Goal: Information Seeking & Learning: Learn about a topic

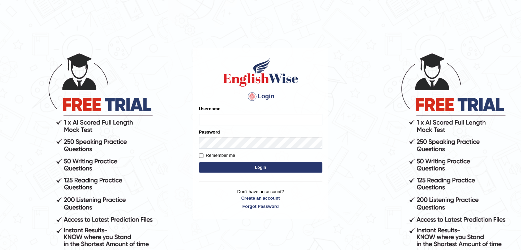
type input "yalineem"
click at [271, 171] on button "Login" at bounding box center [260, 167] width 123 height 10
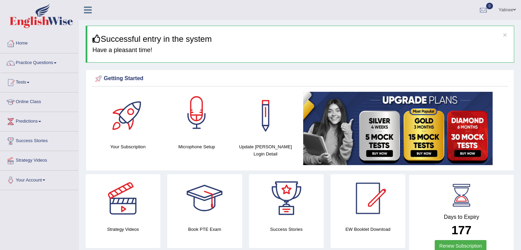
click at [208, 93] on div at bounding box center [197, 116] width 48 height 48
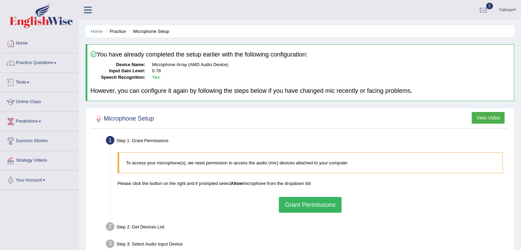
click at [38, 61] on link "Practice Questions" at bounding box center [39, 61] width 78 height 17
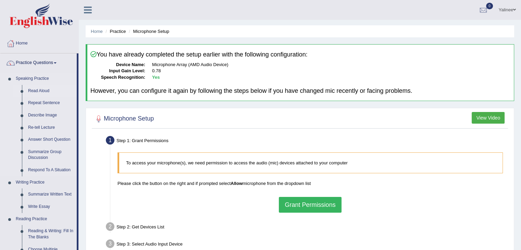
click at [34, 91] on link "Read Aloud" at bounding box center [51, 91] width 52 height 12
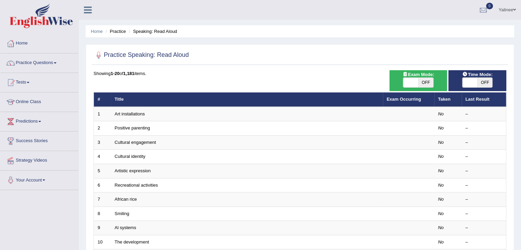
click at [402, 30] on ul "Home Practice Speaking: Read Aloud" at bounding box center [300, 31] width 429 height 12
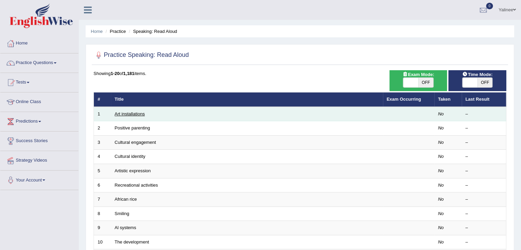
click at [134, 114] on link "Art installations" at bounding box center [130, 113] width 30 height 5
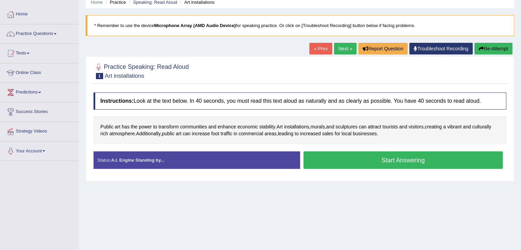
scroll to position [33, 0]
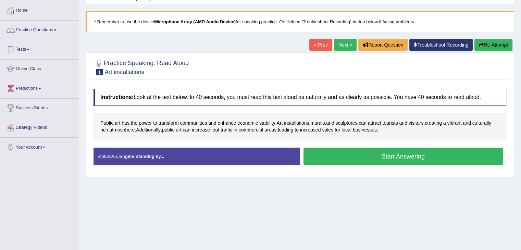
click at [392, 155] on button "Start Answering" at bounding box center [404, 156] width 200 height 17
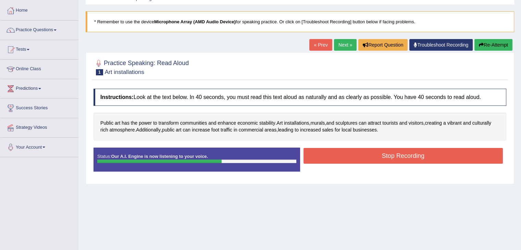
click at [392, 155] on button "Stop Recording" at bounding box center [404, 156] width 200 height 16
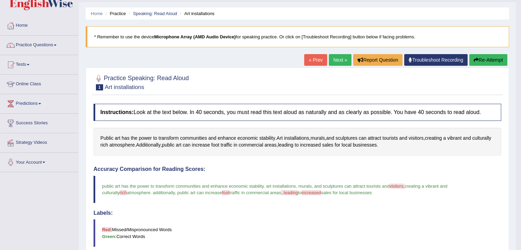
scroll to position [0, 0]
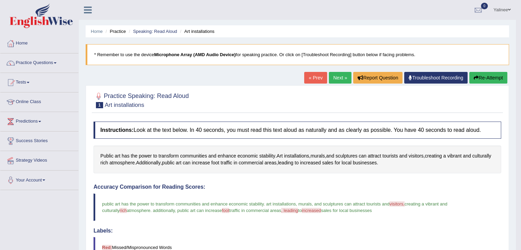
click at [336, 78] on link "Next »" at bounding box center [340, 78] width 23 height 12
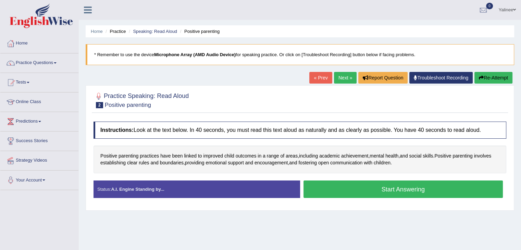
click at [375, 191] on button "Start Answering" at bounding box center [404, 189] width 200 height 17
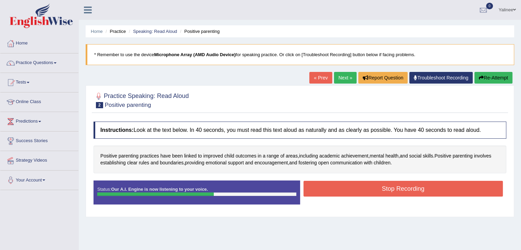
click at [375, 191] on button "Stop Recording" at bounding box center [404, 189] width 200 height 16
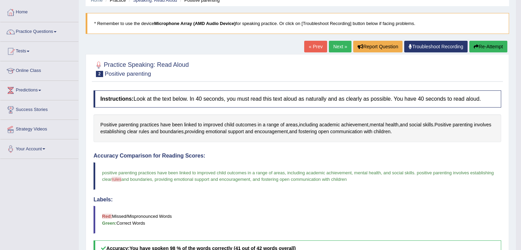
scroll to position [28, 0]
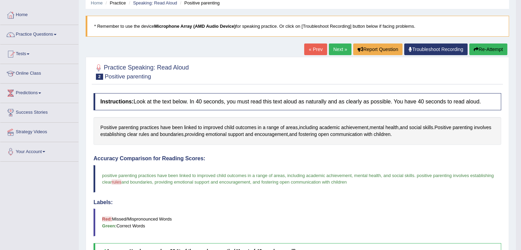
click at [334, 45] on link "Next »" at bounding box center [340, 50] width 23 height 12
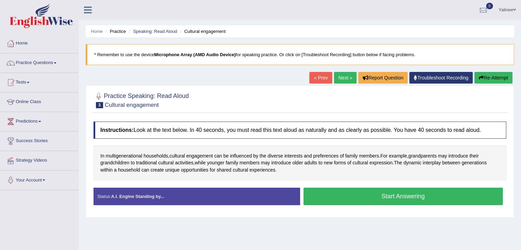
click at [442, 198] on button "Start Answering" at bounding box center [404, 196] width 200 height 17
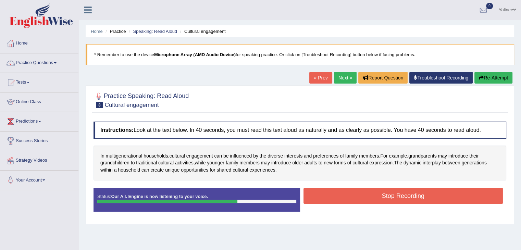
click at [448, 194] on button "Stop Recording" at bounding box center [404, 196] width 200 height 16
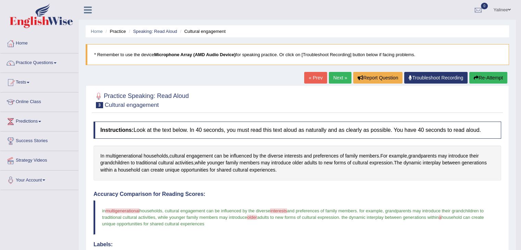
click at [337, 78] on link "Next »" at bounding box center [340, 78] width 23 height 12
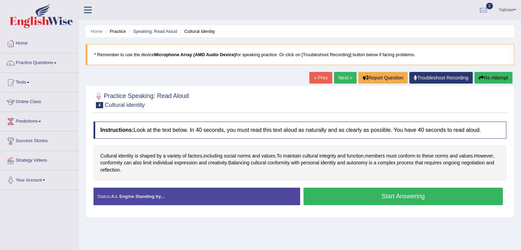
click at [438, 198] on button "Start Answering" at bounding box center [404, 196] width 200 height 17
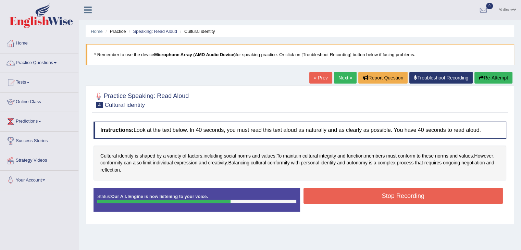
click at [454, 196] on button "Stop Recording" at bounding box center [404, 196] width 200 height 16
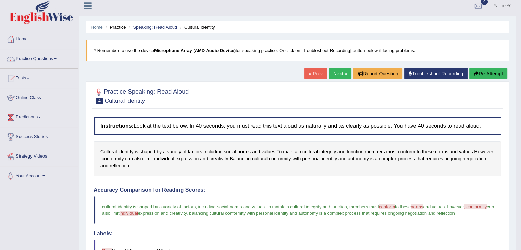
scroll to position [3, 0]
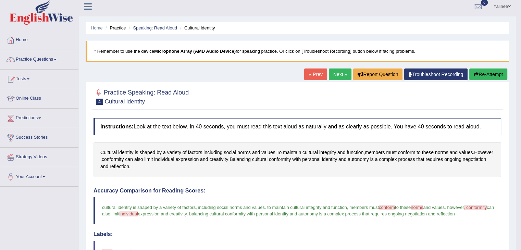
click at [341, 73] on link "Next »" at bounding box center [340, 75] width 23 height 12
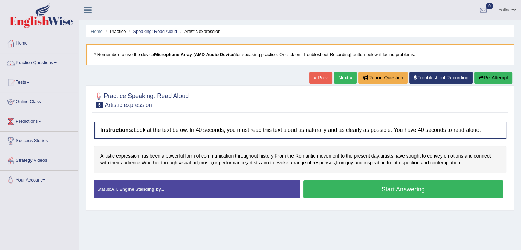
click at [411, 187] on button "Start Answering" at bounding box center [404, 189] width 200 height 17
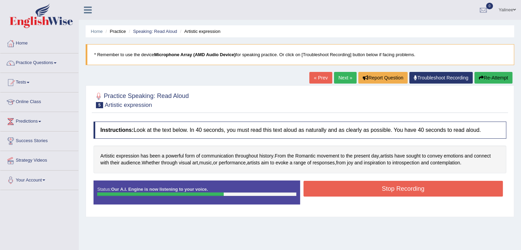
click at [411, 187] on button "Stop Recording" at bounding box center [404, 189] width 200 height 16
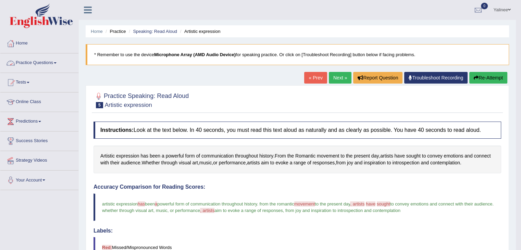
click at [46, 62] on link "Practice Questions" at bounding box center [39, 61] width 78 height 17
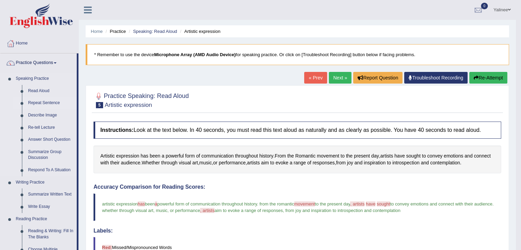
click at [33, 103] on link "Repeat Sentence" at bounding box center [51, 103] width 52 height 12
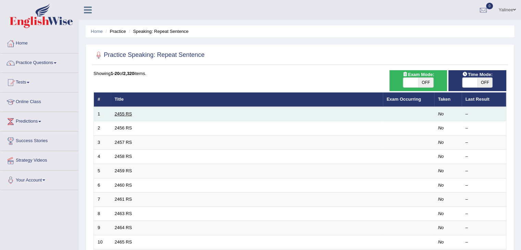
click at [127, 112] on link "2455 RS" at bounding box center [123, 113] width 17 height 5
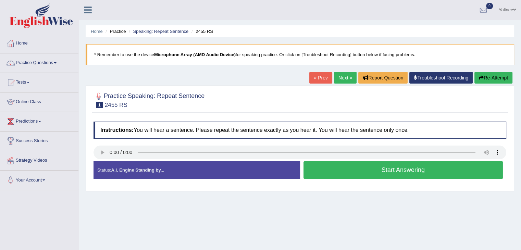
click at [324, 166] on button "Start Answering" at bounding box center [404, 169] width 200 height 17
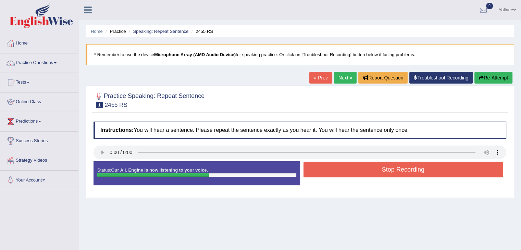
click at [324, 166] on button "Stop Recording" at bounding box center [404, 170] width 200 height 16
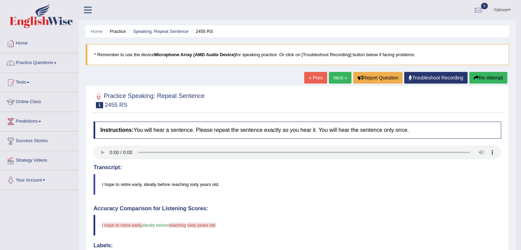
click at [331, 76] on link "Next »" at bounding box center [340, 78] width 23 height 12
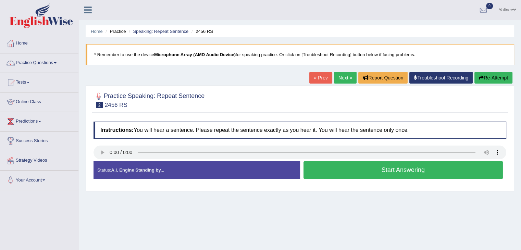
click at [316, 172] on button "Start Answering" at bounding box center [404, 169] width 200 height 17
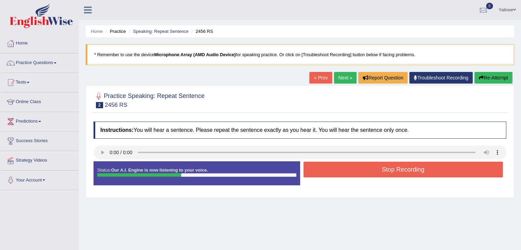
click at [316, 172] on button "Stop Recording" at bounding box center [404, 170] width 200 height 16
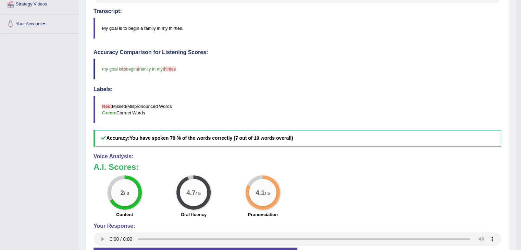
scroll to position [157, 0]
click at [415, 181] on div "2 / 3 Content 4.7 / 5 Oral fluency 4.1 / 5 Pronunciation" at bounding box center [297, 197] width 415 height 44
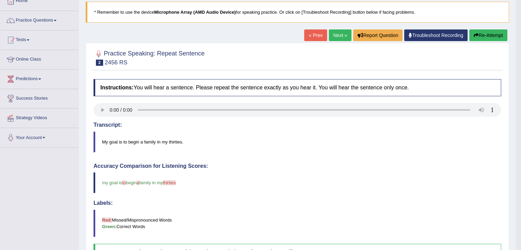
scroll to position [39, 0]
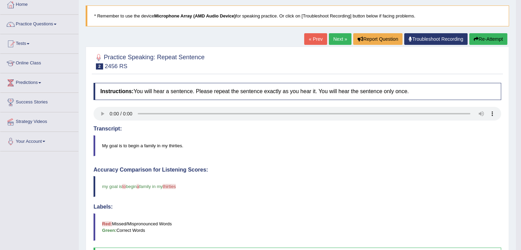
click at [339, 36] on link "Next »" at bounding box center [340, 39] width 23 height 12
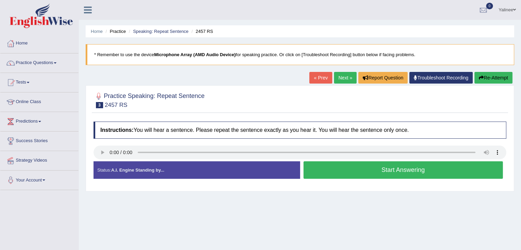
click at [342, 167] on button "Start Answering" at bounding box center [404, 169] width 200 height 17
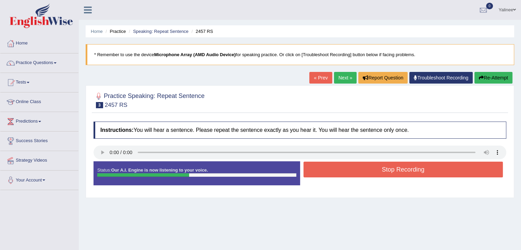
click at [342, 167] on button "Stop Recording" at bounding box center [404, 170] width 200 height 16
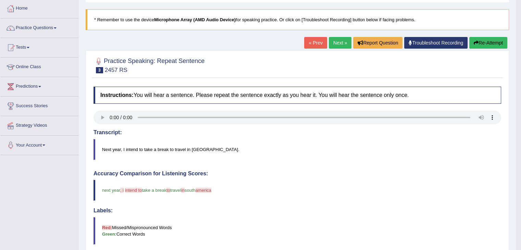
scroll to position [32, 0]
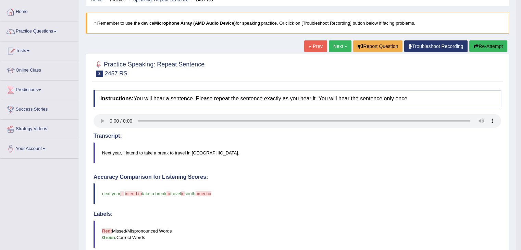
click at [337, 48] on link "Next »" at bounding box center [340, 46] width 23 height 12
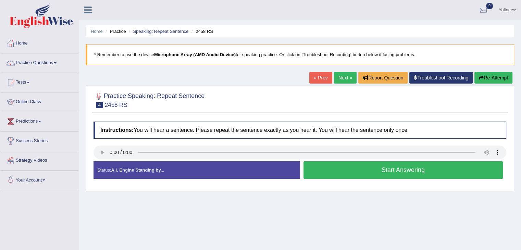
click at [325, 173] on button "Start Answering" at bounding box center [404, 169] width 200 height 17
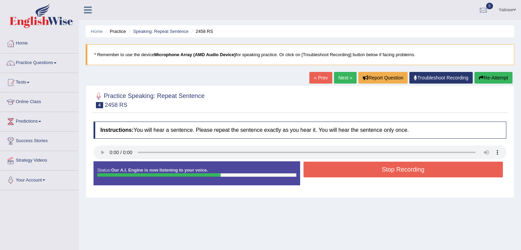
click at [325, 173] on button "Stop Recording" at bounding box center [404, 170] width 200 height 16
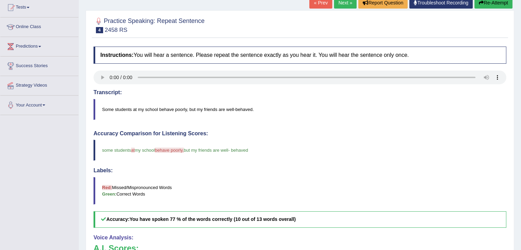
scroll to position [75, 0]
click at [341, 8] on link "Next »" at bounding box center [345, 3] width 23 height 12
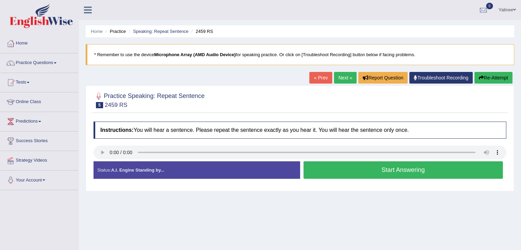
click at [337, 175] on button "Start Answering" at bounding box center [404, 169] width 200 height 17
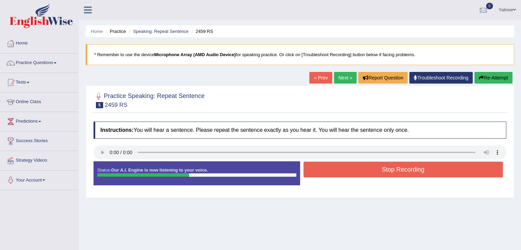
click at [429, 163] on button "Stop Recording" at bounding box center [404, 170] width 200 height 16
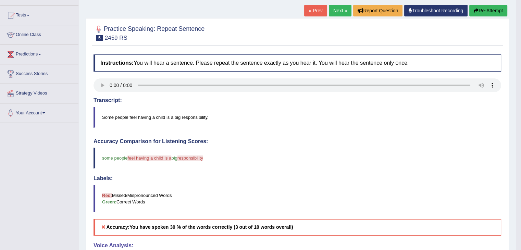
scroll to position [38, 0]
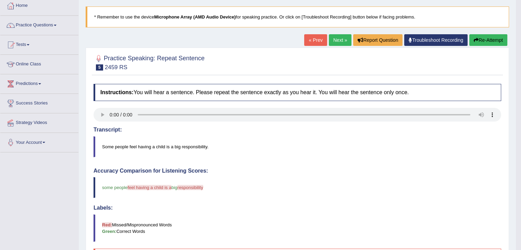
click at [329, 42] on link "Next »" at bounding box center [340, 40] width 23 height 12
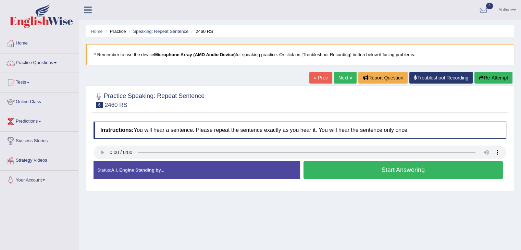
click at [470, 172] on button "Start Answering" at bounding box center [404, 169] width 200 height 17
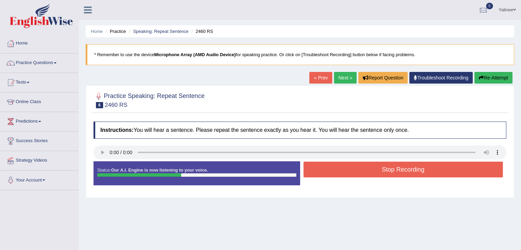
click at [470, 172] on button "Stop Recording" at bounding box center [404, 170] width 200 height 16
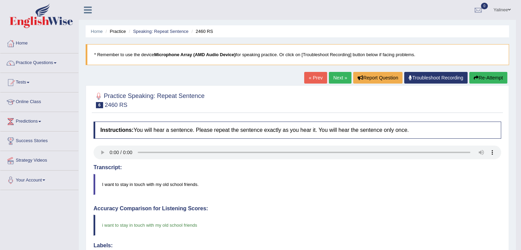
click at [336, 77] on link "Next »" at bounding box center [340, 78] width 23 height 12
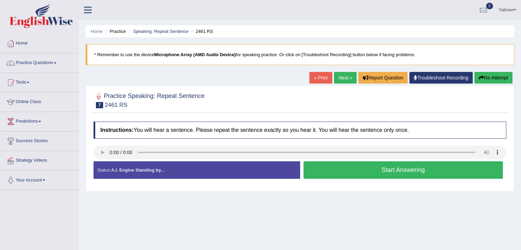
click at [339, 171] on button "Start Answering" at bounding box center [404, 169] width 200 height 17
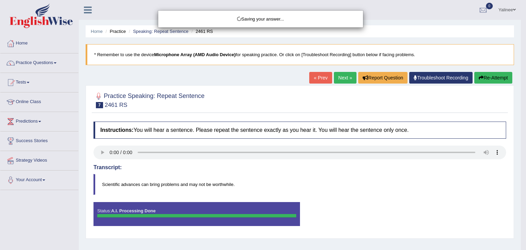
click at [103, 148] on div "Saving your answer..." at bounding box center [263, 125] width 526 height 250
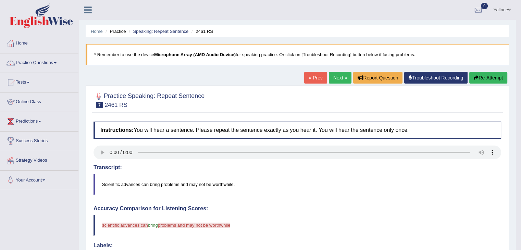
click at [338, 73] on link "Next »" at bounding box center [340, 78] width 23 height 12
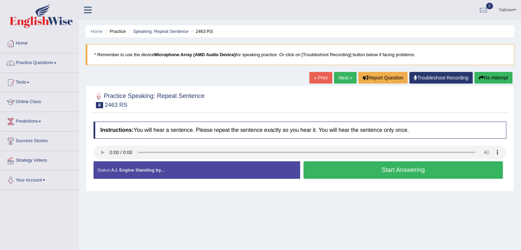
click at [312, 165] on button "Start Answering" at bounding box center [404, 169] width 200 height 17
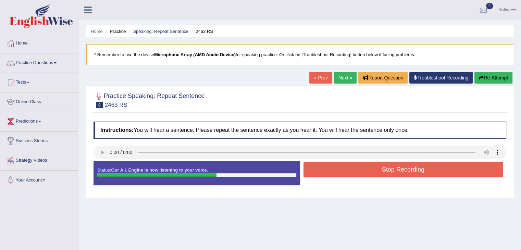
click at [312, 165] on button "Stop Recording" at bounding box center [404, 170] width 200 height 16
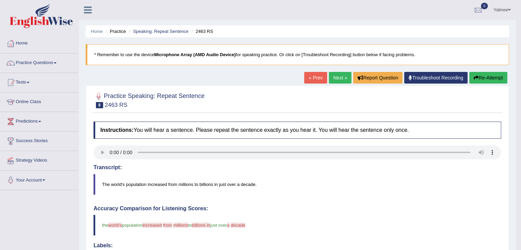
click at [94, 123] on h4 "Instructions: You will hear a sentence. Please repeat the sentence exactly as y…" at bounding box center [298, 130] width 408 height 17
click at [487, 81] on button "Re-Attempt" at bounding box center [488, 78] width 38 height 12
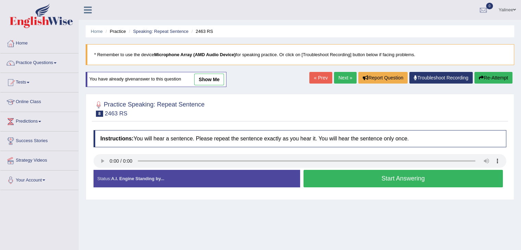
click at [352, 184] on button "Start Answering" at bounding box center [404, 178] width 200 height 17
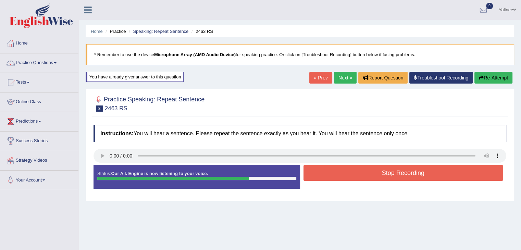
click at [385, 165] on button "Stop Recording" at bounding box center [404, 173] width 200 height 16
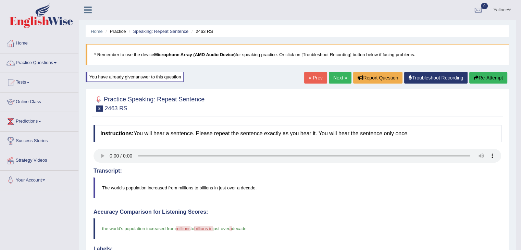
click at [342, 81] on link "Next »" at bounding box center [340, 78] width 23 height 12
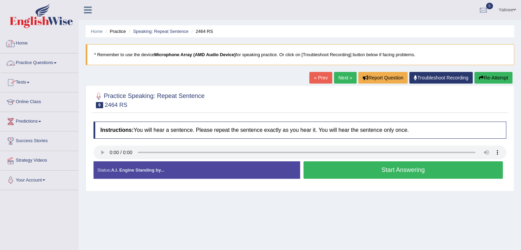
click at [32, 61] on link "Practice Questions" at bounding box center [39, 61] width 78 height 17
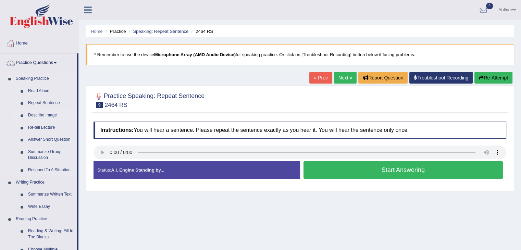
click at [34, 115] on link "Describe Image" at bounding box center [51, 115] width 52 height 12
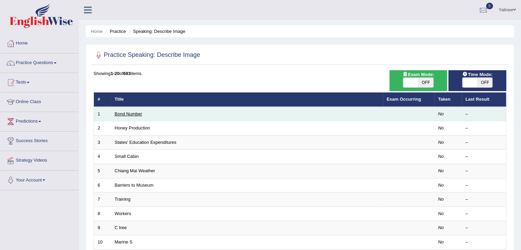
click at [131, 114] on link "Bond Number" at bounding box center [128, 113] width 27 height 5
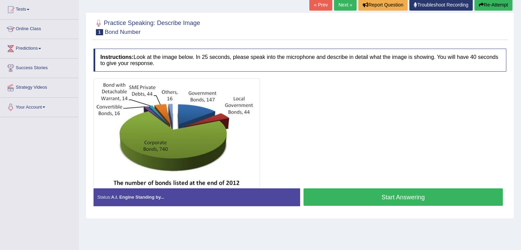
scroll to position [72, 0]
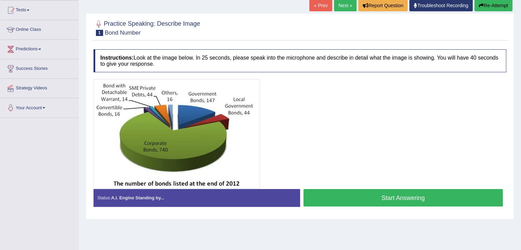
click at [394, 196] on button "Start Answering" at bounding box center [404, 197] width 200 height 17
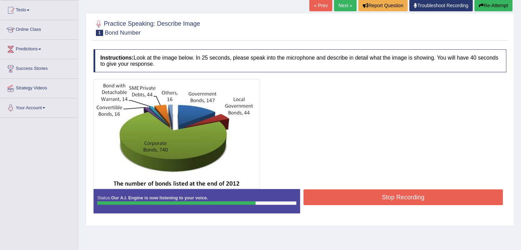
click at [393, 197] on button "Stop Recording" at bounding box center [404, 197] width 200 height 16
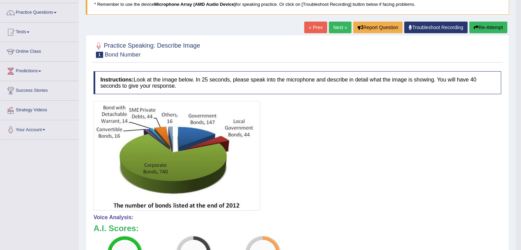
scroll to position [50, 0]
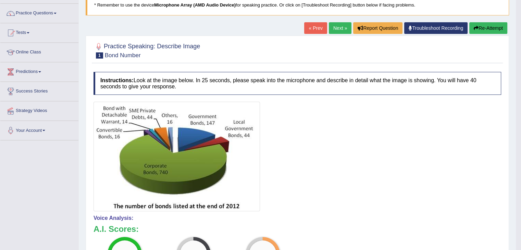
click at [334, 24] on link "Next »" at bounding box center [340, 28] width 23 height 12
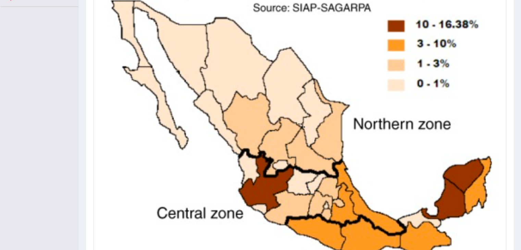
scroll to position [184, 0]
click at [455, 225] on img at bounding box center [299, 124] width 409 height 308
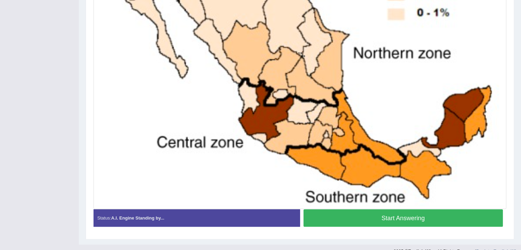
scroll to position [265, 0]
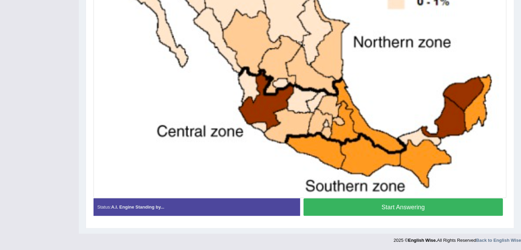
click at [435, 209] on button "Start Answering" at bounding box center [404, 206] width 200 height 17
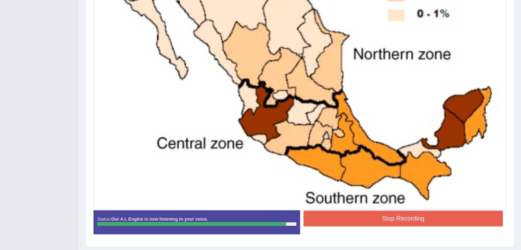
scroll to position [254, 0]
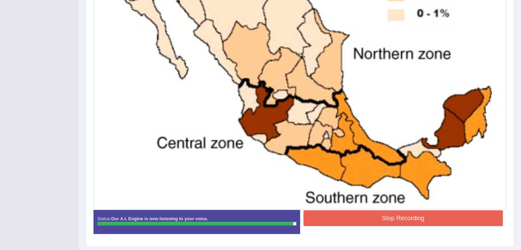
click at [462, 218] on button "Stop Recording" at bounding box center [404, 218] width 200 height 16
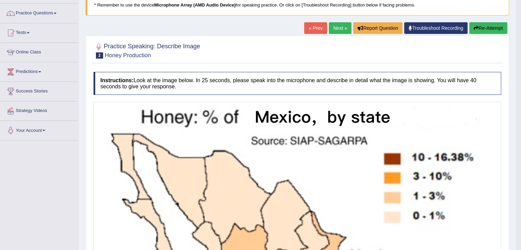
scroll to position [42, 0]
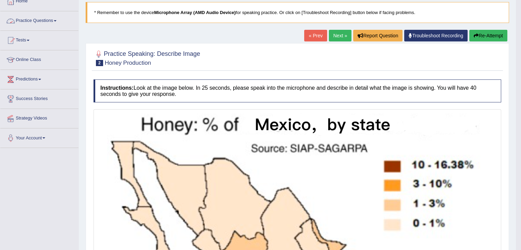
click at [49, 21] on link "Practice Questions" at bounding box center [39, 19] width 78 height 17
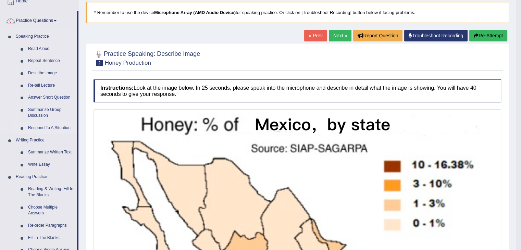
click at [46, 127] on link "Respond To A Situation" at bounding box center [51, 128] width 52 height 12
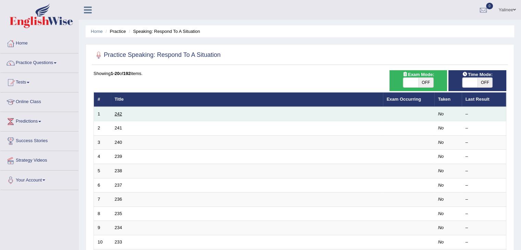
click at [117, 113] on link "242" at bounding box center [119, 113] width 8 height 5
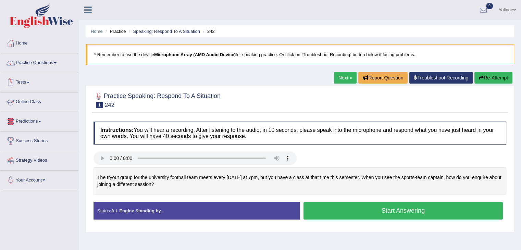
click at [24, 123] on link "Predictions" at bounding box center [39, 120] width 78 height 17
click at [25, 138] on link "Latest Predictions" at bounding box center [45, 137] width 64 height 12
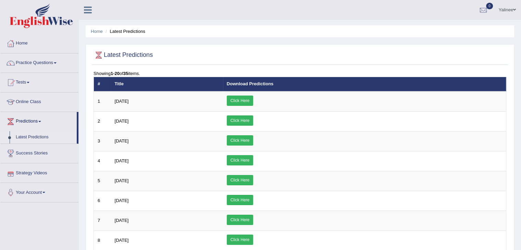
click at [26, 172] on link "Strategy Videos" at bounding box center [39, 171] width 78 height 17
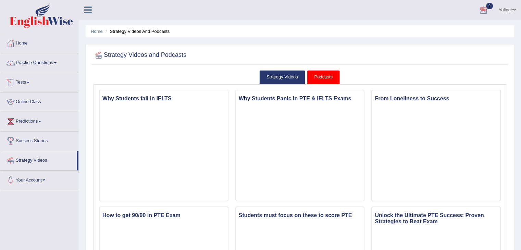
click at [27, 81] on link "Tests" at bounding box center [39, 81] width 78 height 17
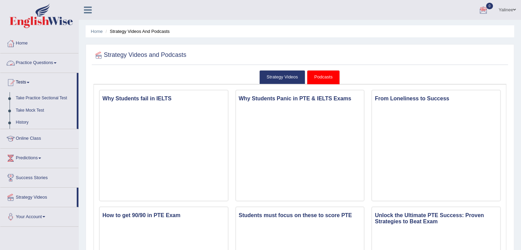
click at [42, 65] on link "Practice Questions" at bounding box center [39, 61] width 78 height 17
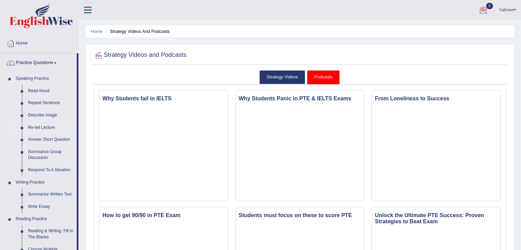
drag, startPoint x: 77, startPoint y: 76, endPoint x: 73, endPoint y: 122, distance: 46.8
click at [73, 122] on li "Practice Questions Speaking Practice Read Aloud Repeat Sentence Describe Image …" at bounding box center [39, 245] width 78 height 385
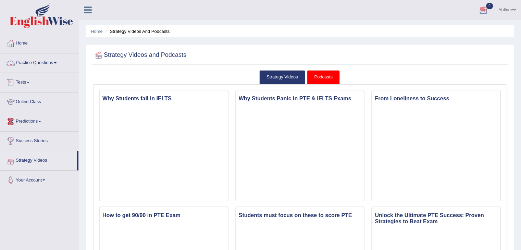
click at [56, 61] on link "Practice Questions" at bounding box center [39, 61] width 78 height 17
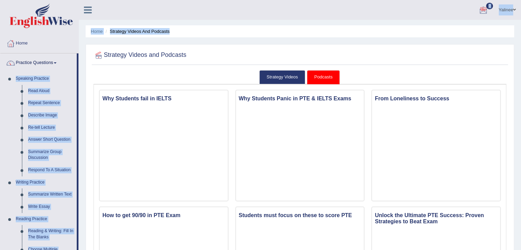
drag, startPoint x: 78, startPoint y: 69, endPoint x: 79, endPoint y: 79, distance: 9.9
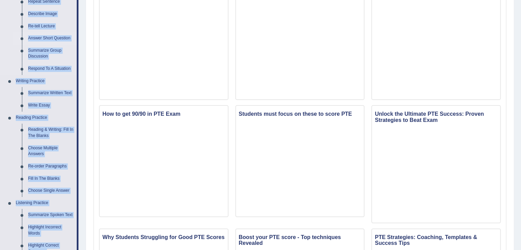
scroll to position [104, 0]
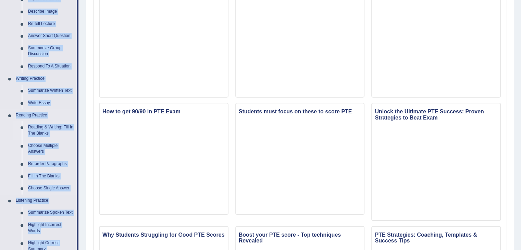
click at [47, 130] on link "Reading & Writing: Fill In The Blanks" at bounding box center [51, 130] width 52 height 18
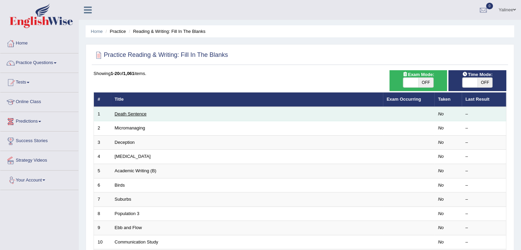
click at [120, 111] on link "Death Sentence" at bounding box center [131, 113] width 32 height 5
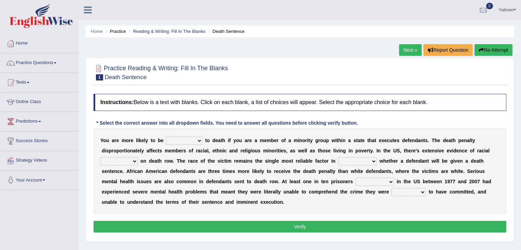
click at [196, 140] on select "penalized blamed complained sentenced" at bounding box center [184, 141] width 36 height 8
select select "penalized"
click at [166, 137] on select "penalized blamed complained sentenced" at bounding box center [184, 141] width 36 height 8
click at [126, 161] on select "bias equality appearance background" at bounding box center [118, 161] width 37 height 8
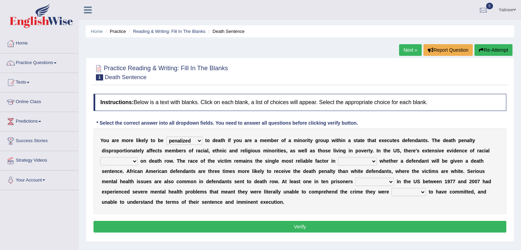
click at [126, 161] on select "bias equality appearance background" at bounding box center [118, 161] width 37 height 8
select select "equality"
click at [100, 157] on select "bias equality appearance background" at bounding box center [118, 161] width 37 height 8
click at [351, 160] on select "determining adjoining undermining examining" at bounding box center [357, 161] width 39 height 8
select select "examining"
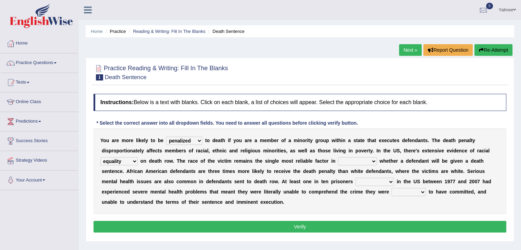
click at [338, 157] on select "determining adjoining undermining examining" at bounding box center [357, 161] width 39 height 8
click at [370, 181] on select "electrocuted persecuted executed captured" at bounding box center [375, 182] width 38 height 8
select select "persecuted"
click at [356, 178] on select "electrocuted persecuted executed captured" at bounding box center [375, 182] width 38 height 8
click at [410, 190] on select "alleged acclaimed persuaded claimed" at bounding box center [409, 192] width 34 height 8
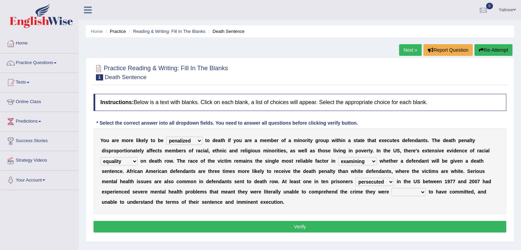
select select "claimed"
click at [392, 188] on select "alleged acclaimed persuaded claimed" at bounding box center [409, 192] width 34 height 8
click at [368, 222] on button "Verify" at bounding box center [300, 227] width 413 height 12
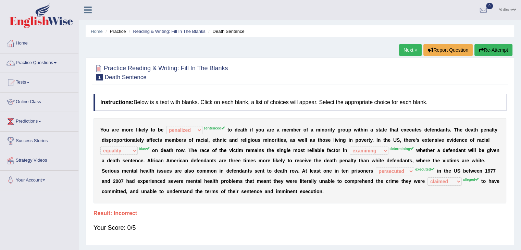
click at [406, 52] on link "Next »" at bounding box center [410, 50] width 23 height 12
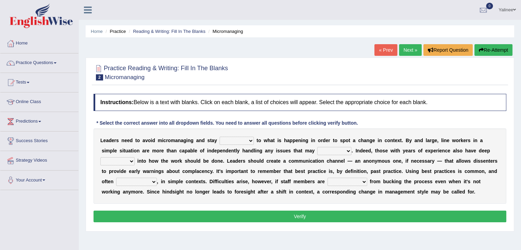
click at [241, 142] on select "complied connected precise concise" at bounding box center [237, 141] width 34 height 8
select select "connected"
click at [220, 137] on select "complied connected precise concise" at bounding box center [237, 141] width 34 height 8
click at [325, 148] on select "apprise rise encounter arise" at bounding box center [334, 151] width 34 height 8
select select "rise"
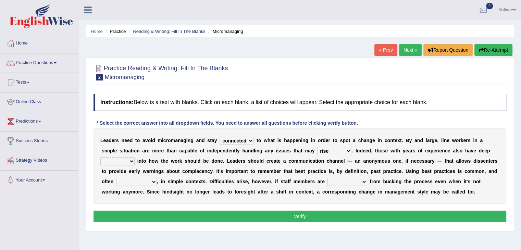
click at [317, 147] on select "apprise rise encounter arise" at bounding box center [334, 151] width 34 height 8
click at [36, 65] on link "Practice Questions" at bounding box center [39, 61] width 78 height 17
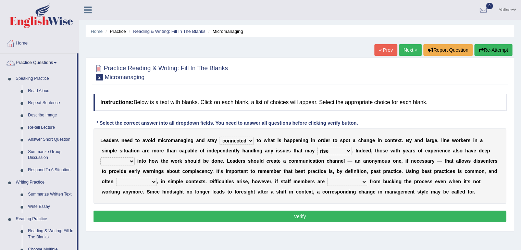
click at [34, 63] on link "Practice Questions" at bounding box center [38, 61] width 76 height 17
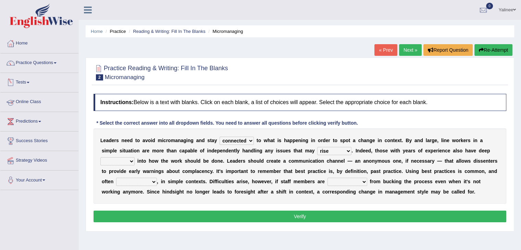
click at [23, 102] on link "Online Class" at bounding box center [39, 101] width 78 height 17
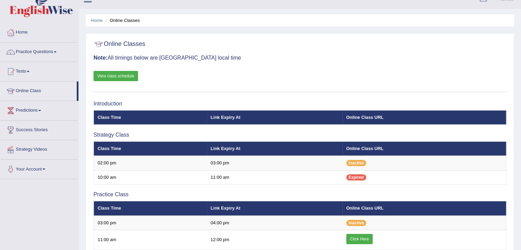
scroll to position [7, 0]
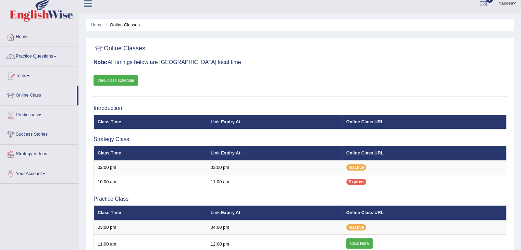
click at [57, 57] on span at bounding box center [55, 56] width 3 height 1
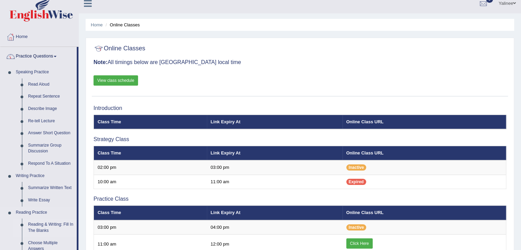
click at [46, 232] on link "Reading & Writing: Fill In The Blanks" at bounding box center [51, 228] width 52 height 18
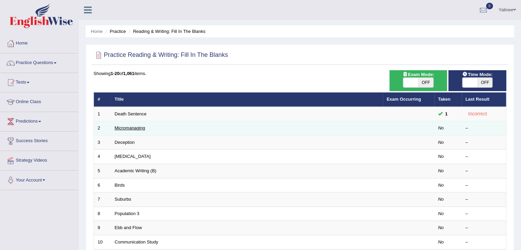
click at [128, 129] on link "Micromanaging" at bounding box center [130, 127] width 30 height 5
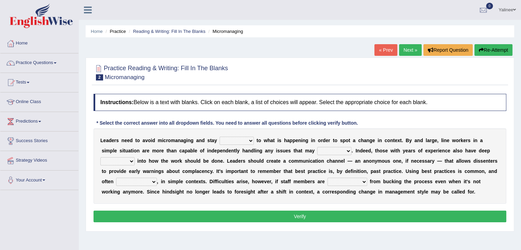
click at [251, 140] on select "complied connected precise concise" at bounding box center [237, 141] width 34 height 8
select select "connected"
click at [220, 137] on select "complied connected precise concise" at bounding box center [237, 141] width 34 height 8
click at [333, 151] on select "apprise rise encounter arise" at bounding box center [334, 151] width 34 height 8
select select "rise"
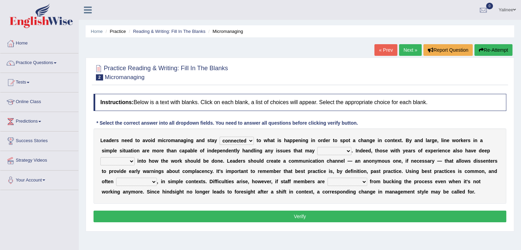
click at [317, 147] on select "apprise rise encounter arise" at bounding box center [334, 151] width 34 height 8
click at [130, 161] on select "incursion insight indignity indication" at bounding box center [117, 161] width 34 height 8
select select "insight"
click at [100, 157] on select "incursion insight indignity indication" at bounding box center [117, 161] width 34 height 8
click at [145, 182] on select "inappropriate apprehensive appropriate forbidden" at bounding box center [136, 182] width 41 height 8
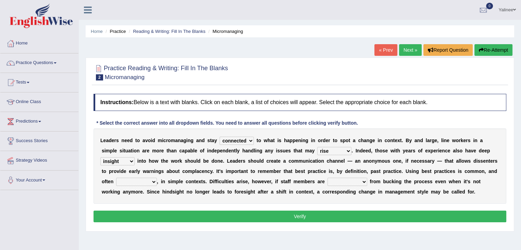
select select "appropriate"
click at [116, 178] on select "inappropriate apprehensive appropriate forbidden" at bounding box center [136, 182] width 41 height 8
click at [343, 183] on select "disarranged disinclined discouraged disintegrated" at bounding box center [348, 182] width 40 height 8
select select "discouraged"
click at [328, 178] on select "disarranged disinclined discouraged disintegrated" at bounding box center [348, 182] width 40 height 8
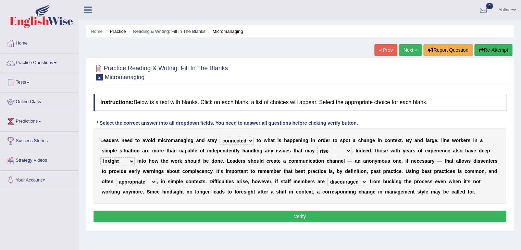
click at [327, 214] on button "Verify" at bounding box center [300, 217] width 413 height 12
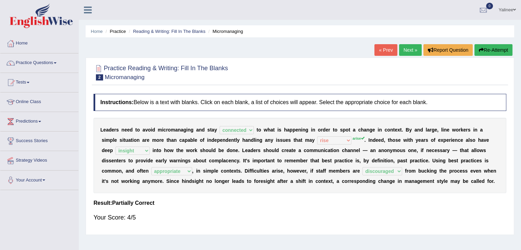
click at [404, 47] on link "Next »" at bounding box center [410, 50] width 23 height 12
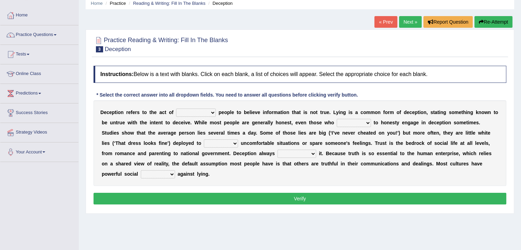
scroll to position [30, 0]
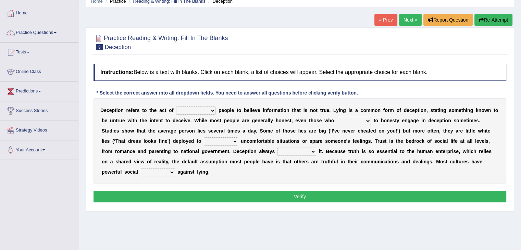
click at [197, 110] on select "discouraging forbidding detecting encouraging" at bounding box center [196, 111] width 40 height 8
select select "encouraging"
click at [176, 107] on select "discouraging forbidding detecting encouraging" at bounding box center [196, 111] width 40 height 8
click at [357, 121] on select "describe prescribe inscribe subscribe" at bounding box center [354, 121] width 34 height 8
select select "inscribe"
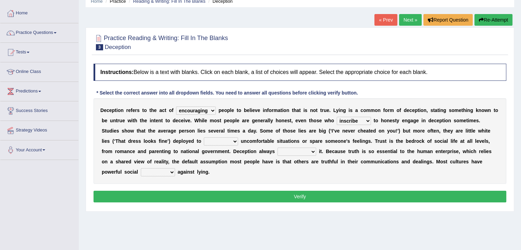
click at [337, 117] on select "describe prescribe inscribe subscribe" at bounding box center [354, 121] width 34 height 8
click at [218, 142] on select "contest illuminate disguise avoid" at bounding box center [221, 141] width 34 height 8
select select "illuminate"
click at [204, 137] on select "contest illuminate disguise avoid" at bounding box center [221, 141] width 34 height 8
click at [286, 151] on select "undermines underscores undertakes underwrites" at bounding box center [297, 152] width 39 height 8
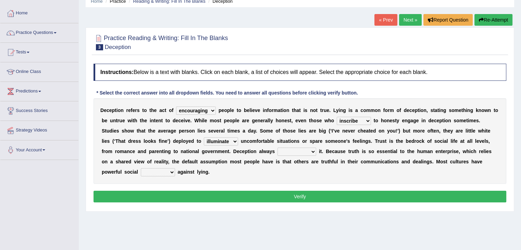
select select "undertakes"
click at [278, 148] on select "undermines underscores undertakes underwrites" at bounding box center [297, 152] width 39 height 8
click at [159, 173] on select "ejections sanctions fractions inductions" at bounding box center [158, 172] width 34 height 8
select select "inductions"
click at [141, 168] on select "ejections sanctions fractions inductions" at bounding box center [158, 172] width 34 height 8
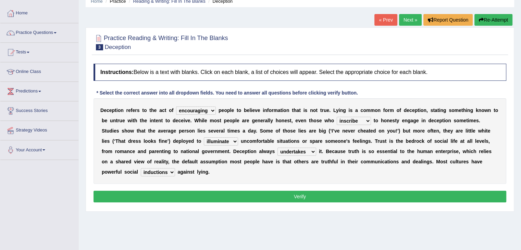
click at [269, 192] on button "Verify" at bounding box center [300, 197] width 413 height 12
